Goal: Task Accomplishment & Management: Complete application form

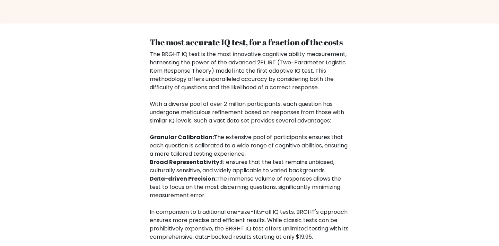
scroll to position [1140, 0]
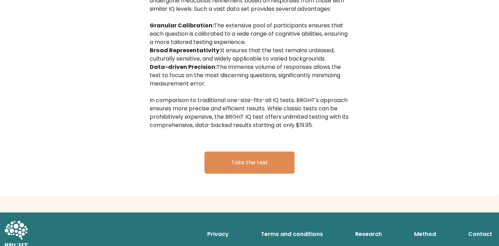
click at [434, 228] on link "Method" at bounding box center [424, 235] width 27 height 14
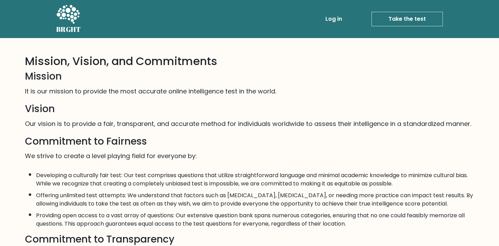
click at [66, 23] on icon at bounding box center [68, 15] width 24 height 21
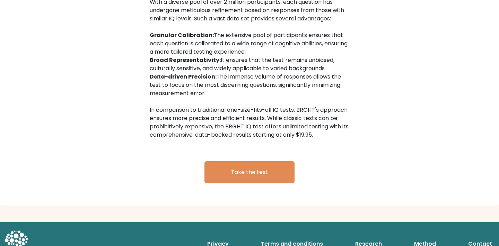
scroll to position [1140, 0]
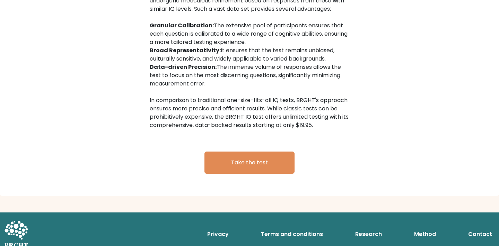
click at [378, 228] on link "Research" at bounding box center [368, 235] width 32 height 14
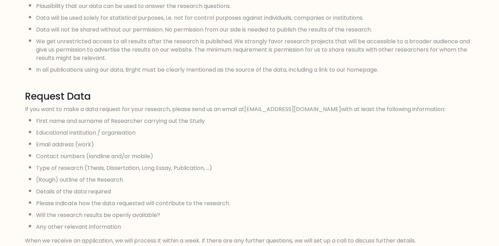
scroll to position [660, 0]
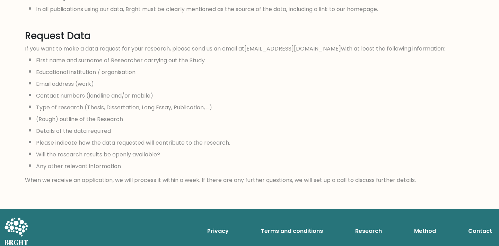
click at [428, 226] on link "Method" at bounding box center [424, 232] width 27 height 14
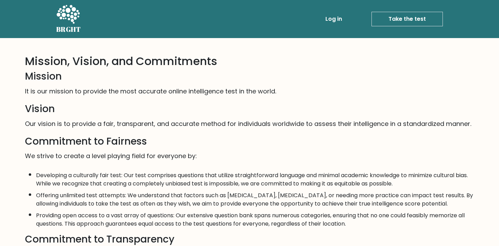
click at [391, 18] on link "Take the test" at bounding box center [407, 19] width 71 height 15
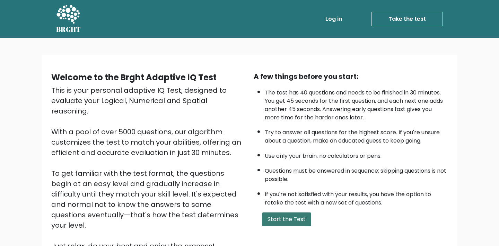
click at [290, 214] on button "Start the Test" at bounding box center [286, 220] width 49 height 14
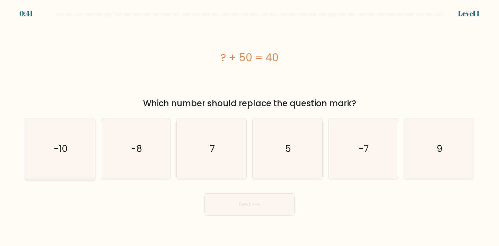
click at [62, 162] on icon "-10" at bounding box center [59, 149] width 61 height 61
click at [250, 127] on input "a. -10" at bounding box center [250, 124] width 0 height 3
radio input "true"
click at [226, 208] on button "Next" at bounding box center [249, 205] width 90 height 22
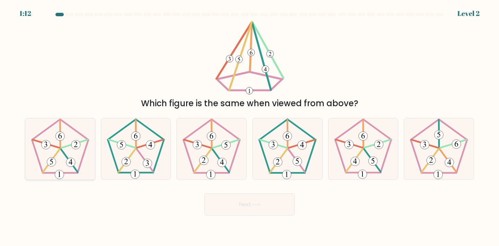
click at [76, 153] on icon at bounding box center [59, 149] width 61 height 61
click at [250, 127] on input "a." at bounding box center [250, 124] width 0 height 3
radio input "true"
click at [270, 204] on button "Next" at bounding box center [249, 205] width 90 height 22
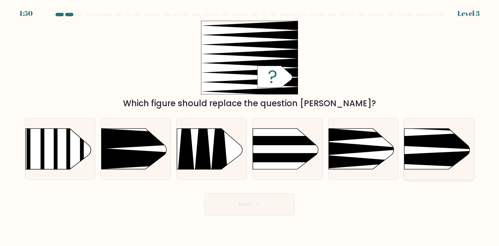
click at [433, 154] on icon at bounding box center [390, 159] width 182 height 17
click at [250, 127] on input "f." at bounding box center [250, 124] width 0 height 3
radio input "true"
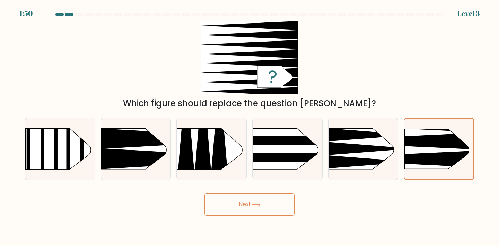
click at [255, 208] on button "Next" at bounding box center [249, 205] width 90 height 22
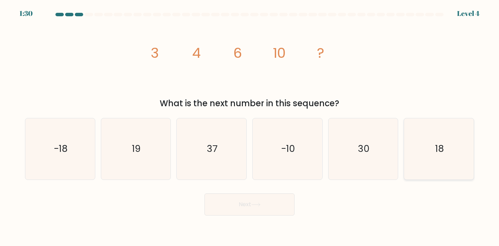
click at [452, 147] on icon "18" at bounding box center [438, 149] width 61 height 61
click at [250, 127] on input "f. 18" at bounding box center [250, 124] width 0 height 3
radio input "true"
click at [271, 209] on button "Next" at bounding box center [249, 205] width 90 height 22
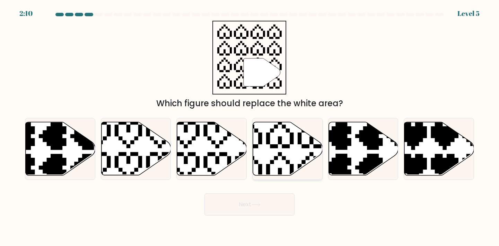
click at [300, 156] on icon at bounding box center [288, 148] width 70 height 53
click at [250, 127] on input "d." at bounding box center [250, 124] width 0 height 3
radio input "true"
click at [254, 204] on icon at bounding box center [255, 205] width 9 height 4
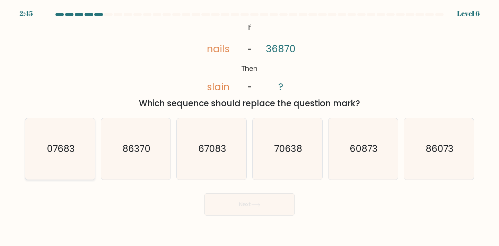
click at [79, 145] on icon "07683" at bounding box center [59, 149] width 61 height 61
click at [250, 127] on input "a. 07683" at bounding box center [250, 124] width 0 height 3
radio input "true"
click at [260, 202] on button "Next" at bounding box center [249, 205] width 90 height 22
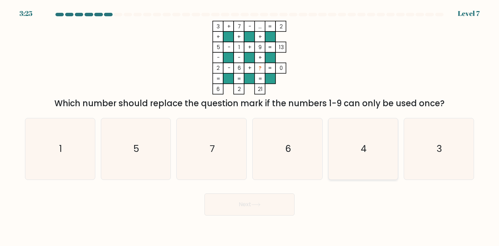
click at [364, 149] on text "4" at bounding box center [364, 149] width 6 height 13
click at [250, 127] on input "e. 4" at bounding box center [250, 124] width 0 height 3
radio input "true"
click at [265, 202] on button "Next" at bounding box center [249, 205] width 90 height 22
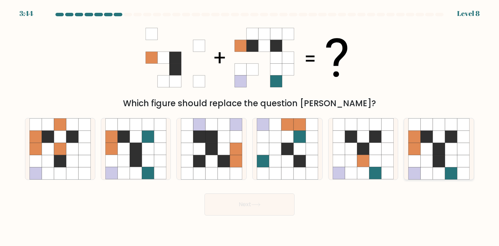
click at [450, 156] on icon at bounding box center [451, 161] width 12 height 12
click at [250, 127] on input "f." at bounding box center [250, 124] width 0 height 3
radio input "true"
click at [268, 198] on button "Next" at bounding box center [249, 205] width 90 height 22
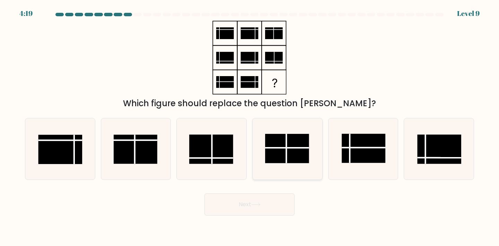
click at [300, 159] on rect at bounding box center [287, 148] width 44 height 29
click at [250, 127] on input "d." at bounding box center [250, 124] width 0 height 3
radio input "true"
click at [265, 204] on button "Next" at bounding box center [249, 205] width 90 height 22
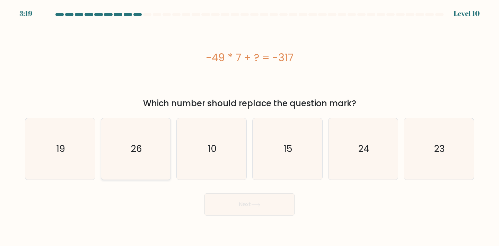
click at [125, 159] on icon "26" at bounding box center [135, 149] width 61 height 61
click at [250, 127] on input "b. 26" at bounding box center [250, 124] width 0 height 3
radio input "true"
click at [233, 207] on button "Next" at bounding box center [249, 205] width 90 height 22
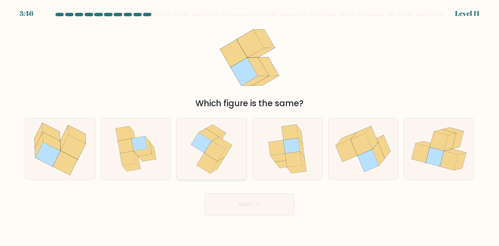
click at [236, 165] on icon at bounding box center [211, 149] width 50 height 61
click at [250, 127] on input "c." at bounding box center [250, 124] width 0 height 3
radio input "true"
click at [253, 201] on button "Next" at bounding box center [249, 205] width 90 height 22
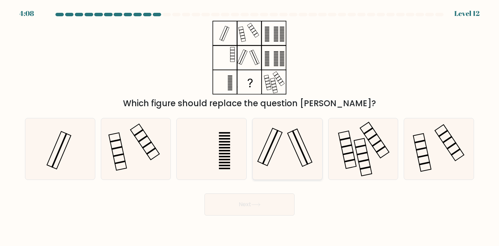
click at [288, 154] on icon at bounding box center [287, 149] width 61 height 61
click at [250, 127] on input "d." at bounding box center [250, 124] width 0 height 3
radio input "true"
click at [259, 202] on button "Next" at bounding box center [249, 205] width 90 height 22
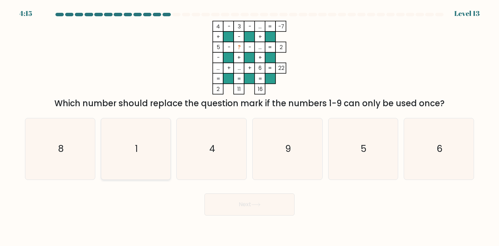
click at [148, 130] on icon "1" at bounding box center [135, 149] width 61 height 61
click at [250, 127] on input "b. 1" at bounding box center [250, 124] width 0 height 3
radio input "true"
click at [239, 199] on button "Next" at bounding box center [249, 205] width 90 height 22
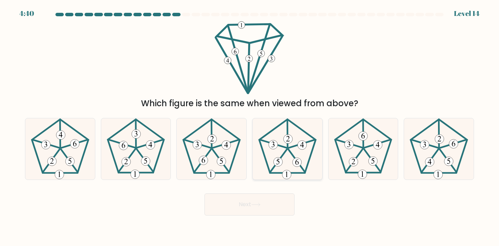
click at [305, 152] on icon at bounding box center [287, 149] width 61 height 61
click at [250, 127] on input "d." at bounding box center [250, 124] width 0 height 3
radio input "true"
click at [272, 206] on button "Next" at bounding box center [249, 205] width 90 height 22
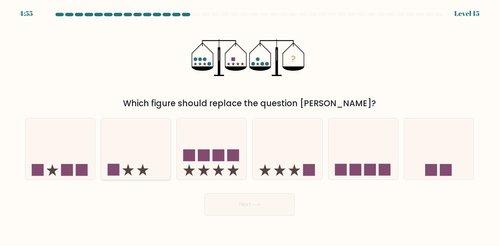
click at [146, 121] on icon at bounding box center [136, 149] width 70 height 58
click at [250, 123] on input "b." at bounding box center [250, 124] width 0 height 3
radio input "true"
click at [260, 201] on button "Next" at bounding box center [249, 205] width 90 height 22
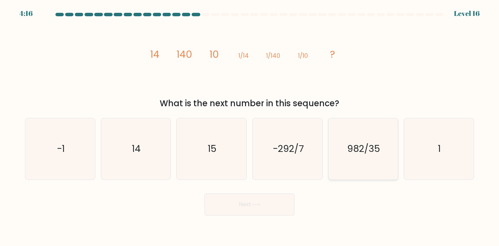
click at [367, 163] on icon "982/35" at bounding box center [363, 149] width 61 height 61
click at [250, 127] on input "e. 982/35" at bounding box center [250, 124] width 0 height 3
radio input "true"
click at [267, 203] on button "Next" at bounding box center [249, 205] width 90 height 22
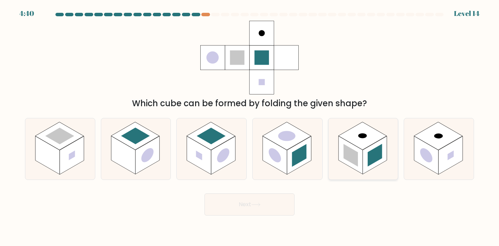
click at [328, 132] on div at bounding box center [363, 149] width 70 height 62
click at [250, 127] on input "e." at bounding box center [250, 124] width 0 height 3
radio input "true"
click at [264, 208] on button "Next" at bounding box center [249, 205] width 90 height 22
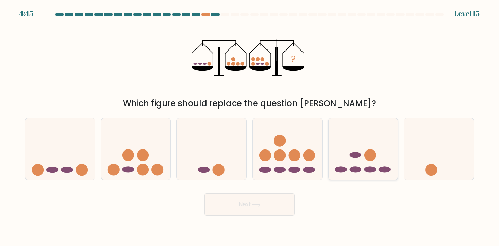
drag, startPoint x: 391, startPoint y: 145, endPoint x: 386, endPoint y: 142, distance: 5.3
click at [391, 145] on icon at bounding box center [364, 149] width 70 height 58
click at [250, 127] on input "e." at bounding box center [250, 124] width 0 height 3
radio input "true"
click at [263, 203] on button "Next" at bounding box center [249, 205] width 90 height 22
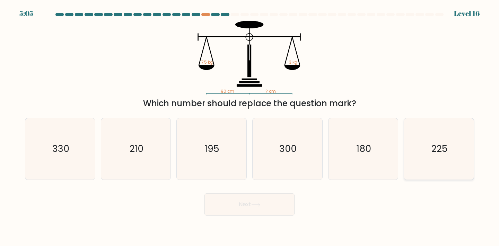
click at [446, 160] on icon "225" at bounding box center [438, 149] width 61 height 61
click at [250, 127] on input "f. 225" at bounding box center [250, 124] width 0 height 3
radio input "true"
click at [270, 211] on button "Next" at bounding box center [249, 205] width 90 height 22
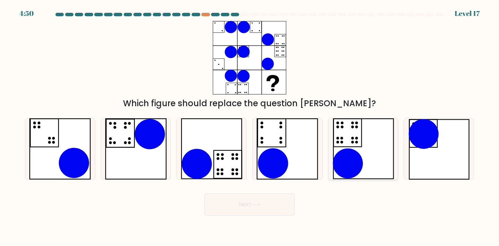
click at [349, 168] on icon at bounding box center [348, 164] width 30 height 30
click at [250, 127] on input "e." at bounding box center [250, 124] width 0 height 3
radio input "true"
click at [224, 166] on icon at bounding box center [211, 149] width 61 height 61
click at [250, 127] on input "c." at bounding box center [250, 124] width 0 height 3
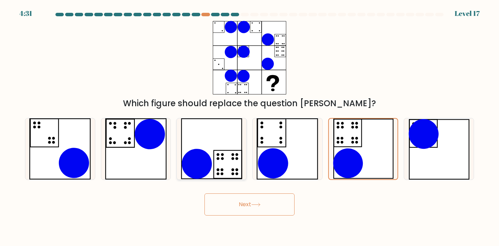
radio input "true"
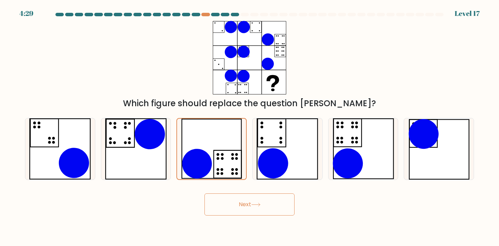
click at [258, 205] on icon at bounding box center [256, 204] width 8 height 3
